Goal: Task Accomplishment & Management: Manage account settings

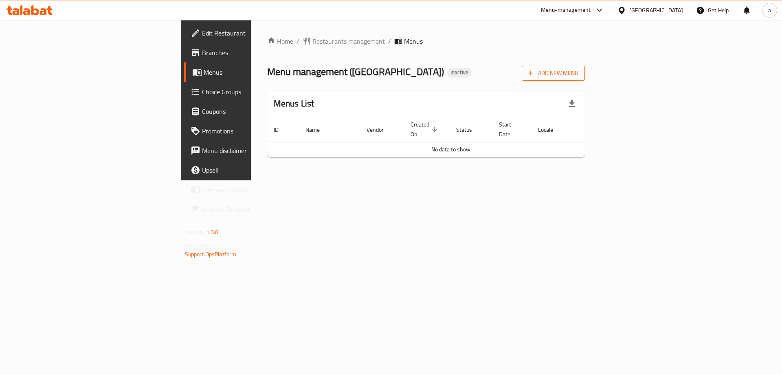
click at [579, 76] on span "Add New Menu" at bounding box center [554, 73] width 50 height 10
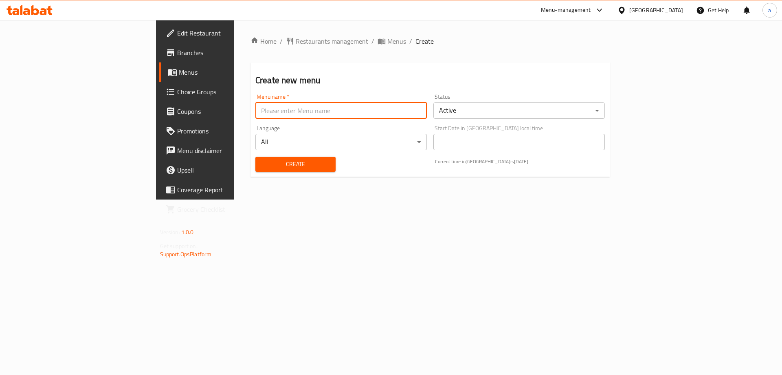
click at [298, 112] on input "text" at bounding box center [342, 110] width 172 height 16
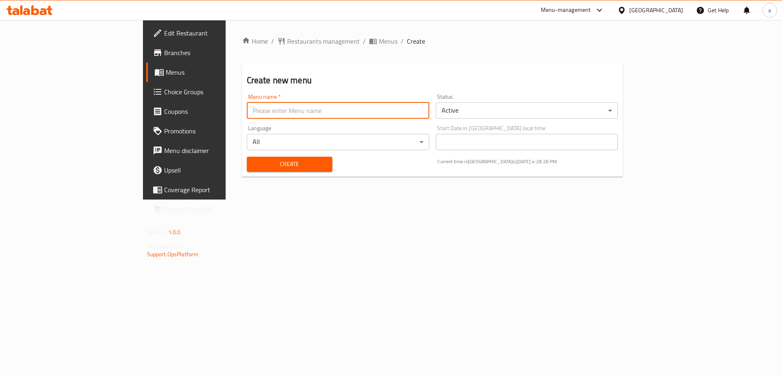
click at [247, 106] on input "text" at bounding box center [338, 110] width 183 height 16
type input "18/8/2025"
click at [247, 156] on button "Create" at bounding box center [290, 163] width 86 height 15
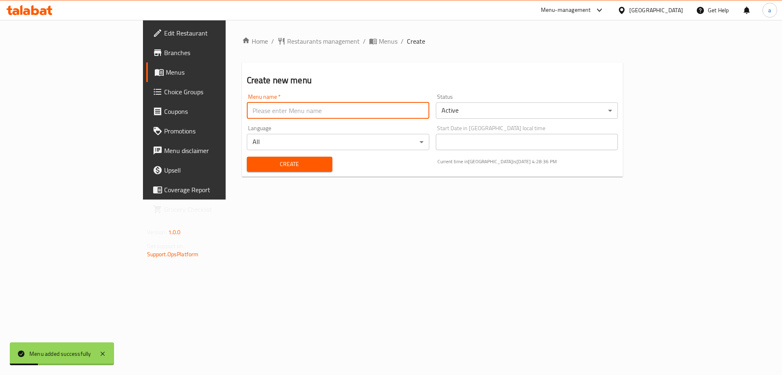
click at [146, 58] on link "Branches" at bounding box center [210, 53] width 128 height 20
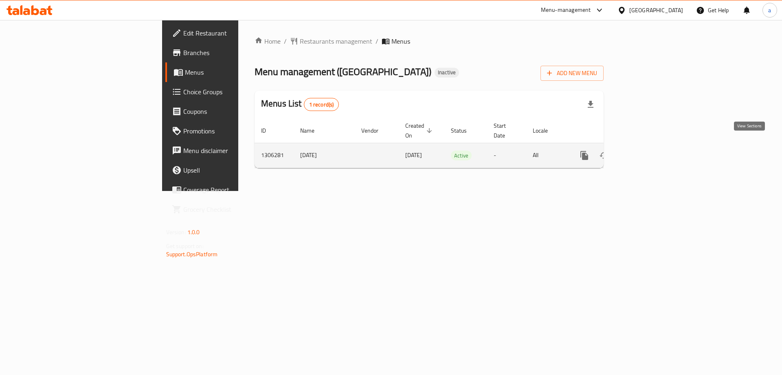
click at [653, 145] on link "enhanced table" at bounding box center [644, 155] width 20 height 20
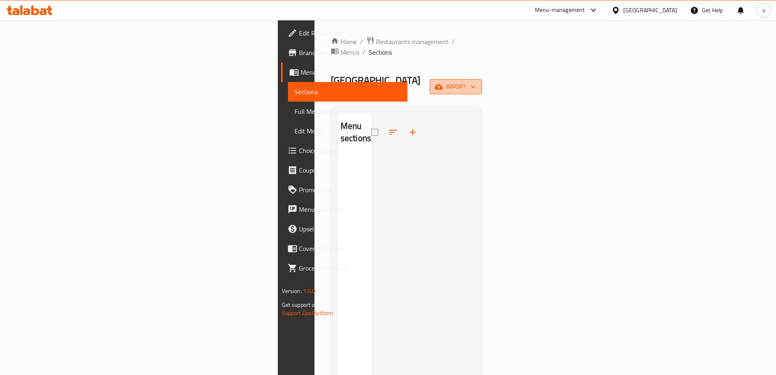
click at [482, 79] on button "import" at bounding box center [456, 86] width 52 height 15
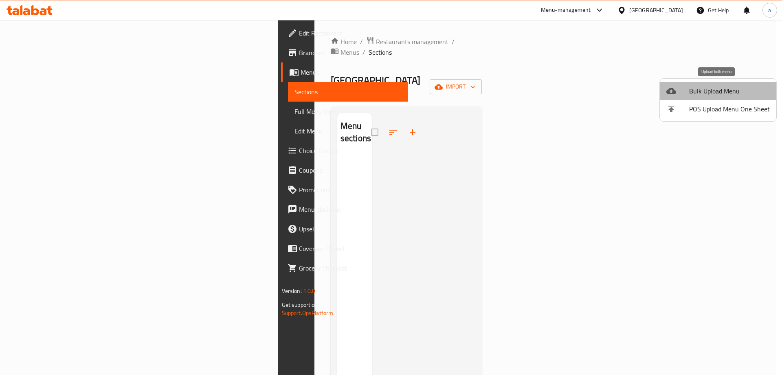
click at [728, 88] on span "Bulk Upload Menu" at bounding box center [730, 91] width 81 height 10
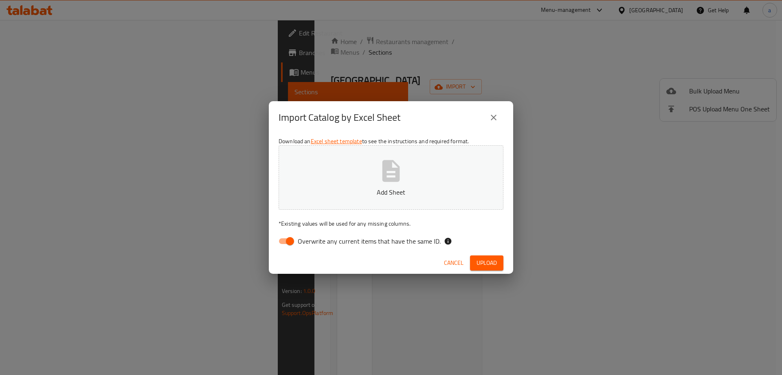
click at [286, 239] on input "Overwrite any current items that have the same ID." at bounding box center [290, 240] width 46 height 15
checkbox input "false"
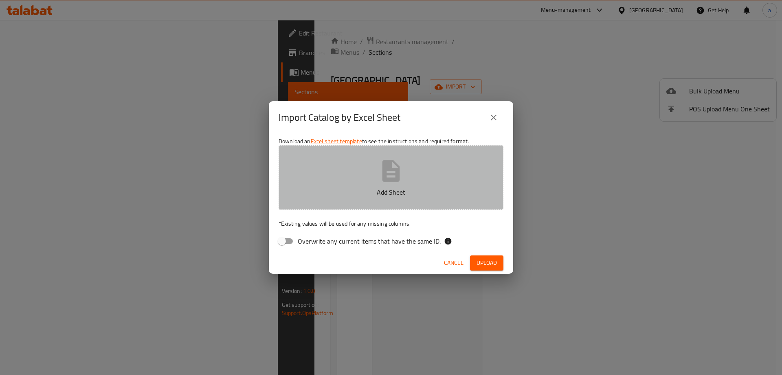
click at [361, 183] on button "Add Sheet" at bounding box center [391, 177] width 225 height 64
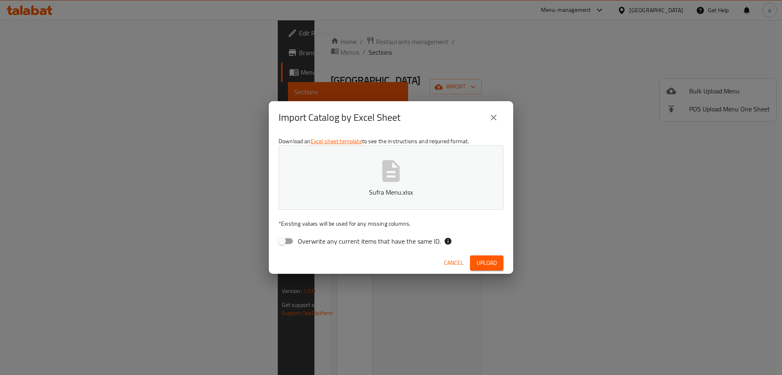
click at [501, 262] on button "Upload" at bounding box center [486, 262] width 33 height 15
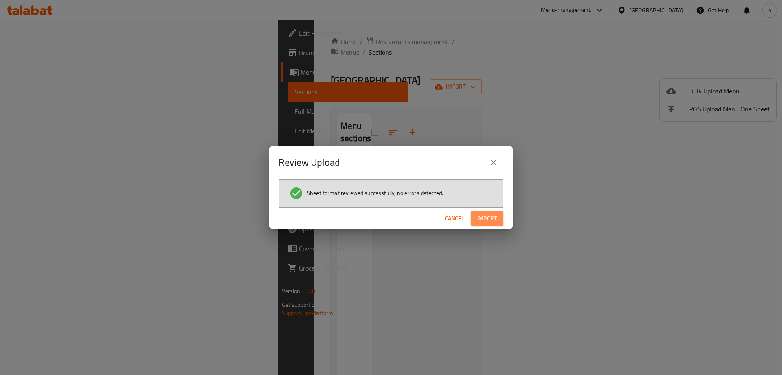
click at [493, 217] on span "Import" at bounding box center [488, 218] width 20 height 10
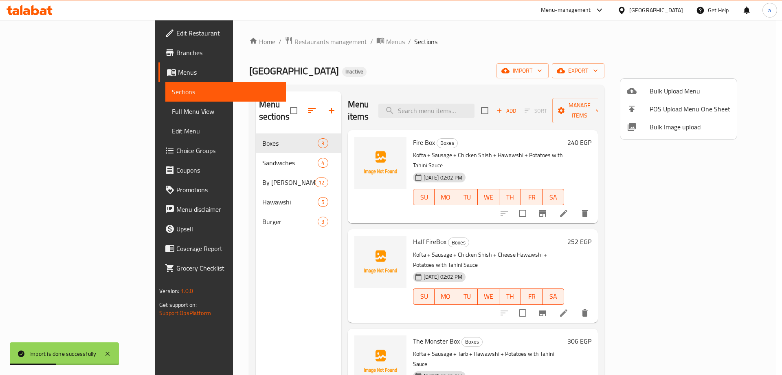
click at [391, 62] on div at bounding box center [391, 187] width 782 height 375
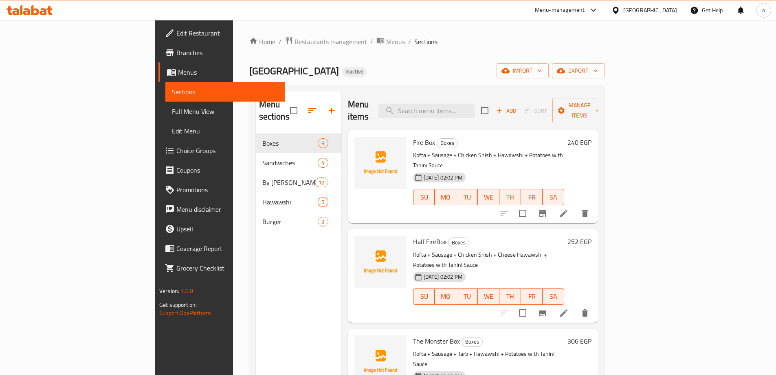
click at [172, 110] on span "Full Menu View" at bounding box center [225, 111] width 106 height 10
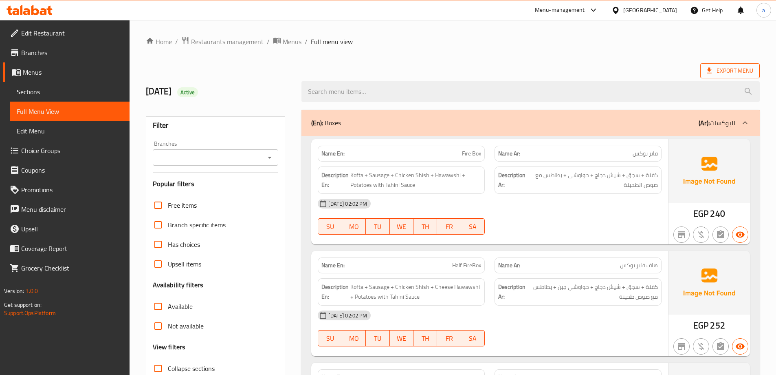
click at [731, 66] on span "Export Menu" at bounding box center [730, 71] width 46 height 10
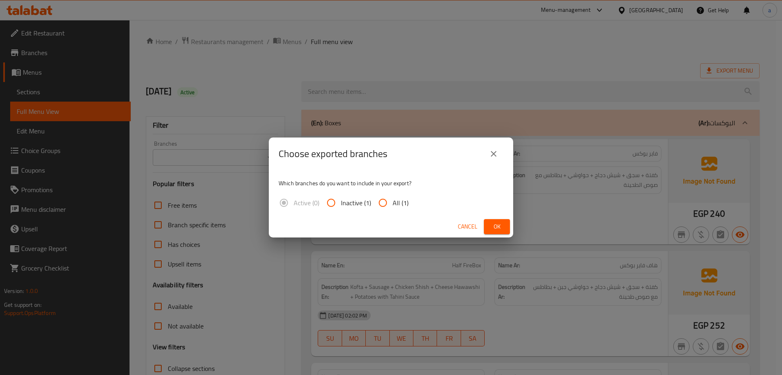
click at [397, 205] on span "All (1)" at bounding box center [401, 203] width 16 height 10
click at [393, 205] on input "All (1)" at bounding box center [383, 203] width 20 height 20
radio input "true"
click at [485, 230] on button "Ok" at bounding box center [497, 226] width 26 height 15
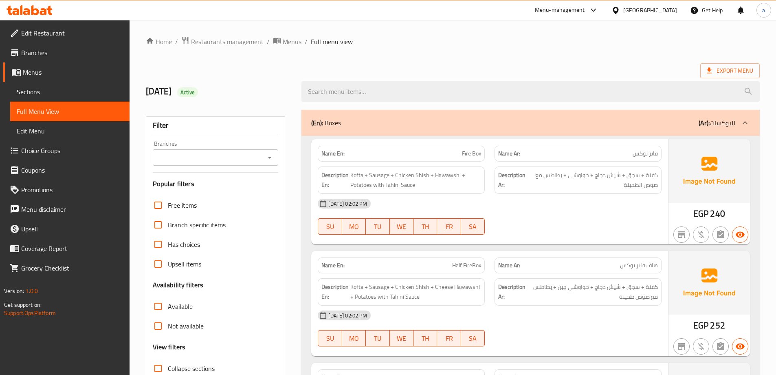
click at [620, 9] on icon at bounding box center [616, 10] width 9 height 9
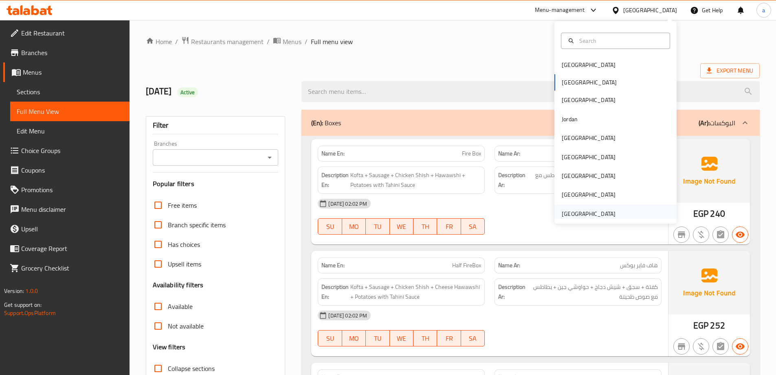
click at [571, 213] on div "[GEOGRAPHIC_DATA]" at bounding box center [589, 213] width 54 height 9
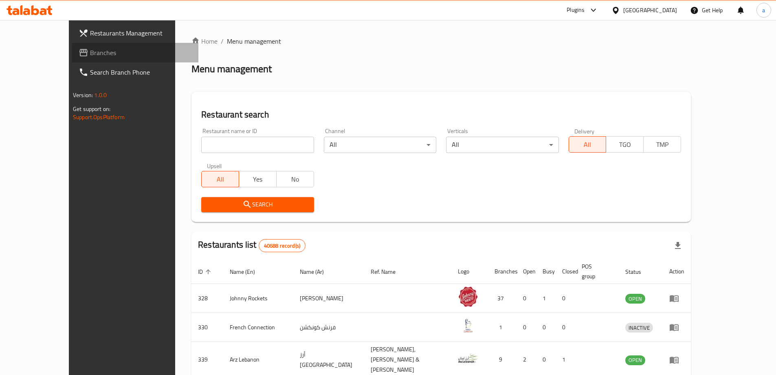
click at [90, 54] on span "Branches" at bounding box center [141, 53] width 102 height 10
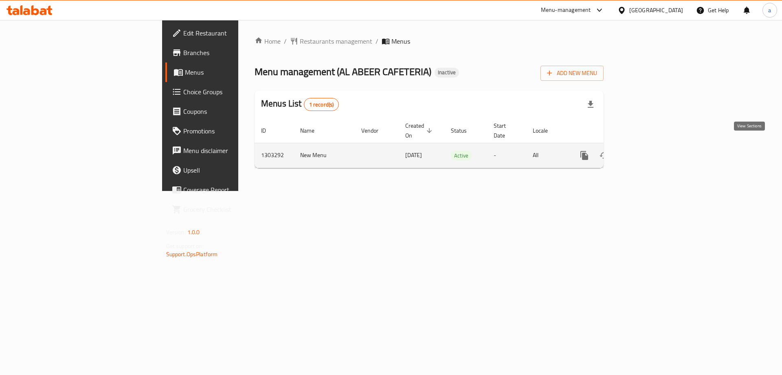
click at [653, 152] on link "enhanced table" at bounding box center [644, 155] width 20 height 20
